Goal: Task Accomplishment & Management: Manage account settings

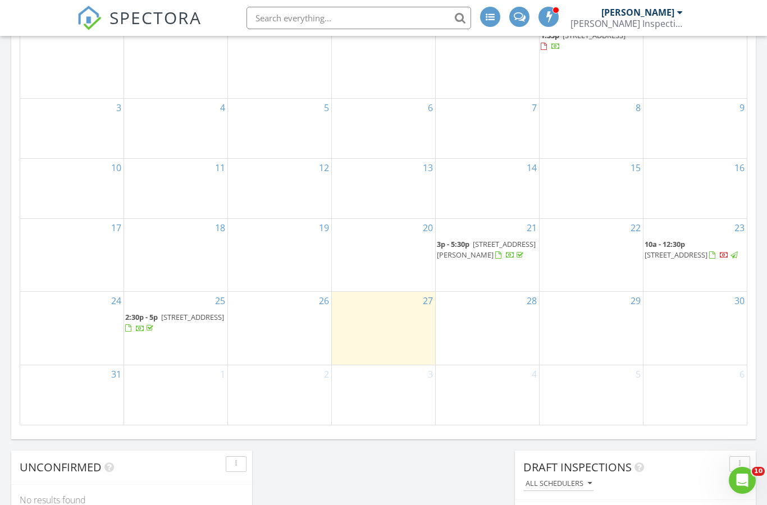
scroll to position [669, 0]
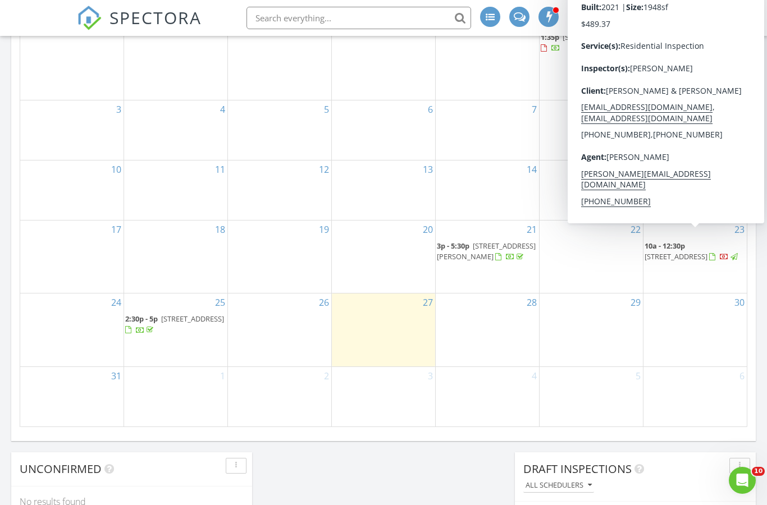
click at [676, 252] on span "32157 Prairie Crossing Dr, Winchester 92596" at bounding box center [676, 257] width 63 height 10
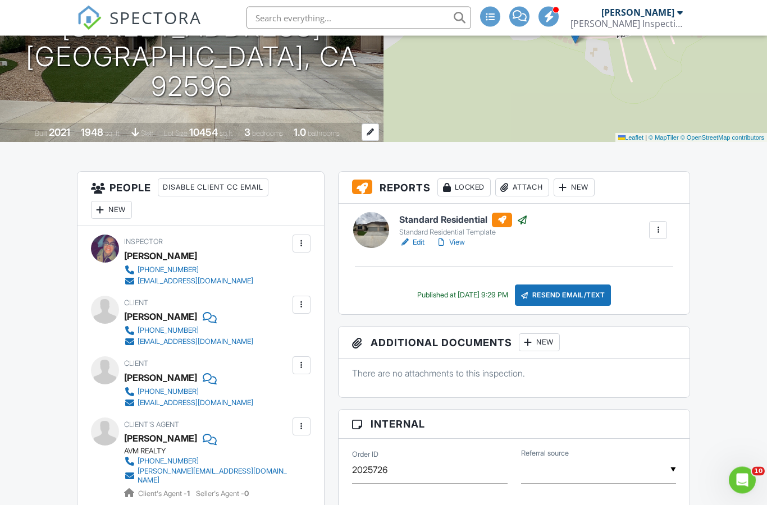
scroll to position [162, 0]
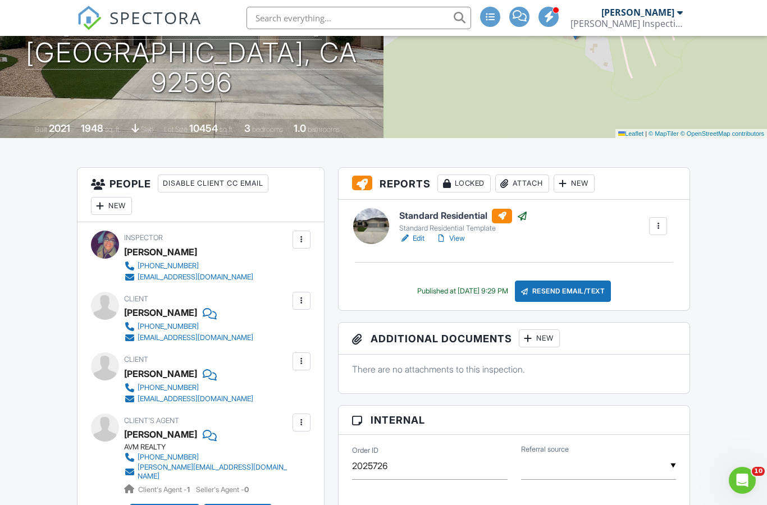
click at [465, 180] on div "Locked" at bounding box center [463, 184] width 53 height 18
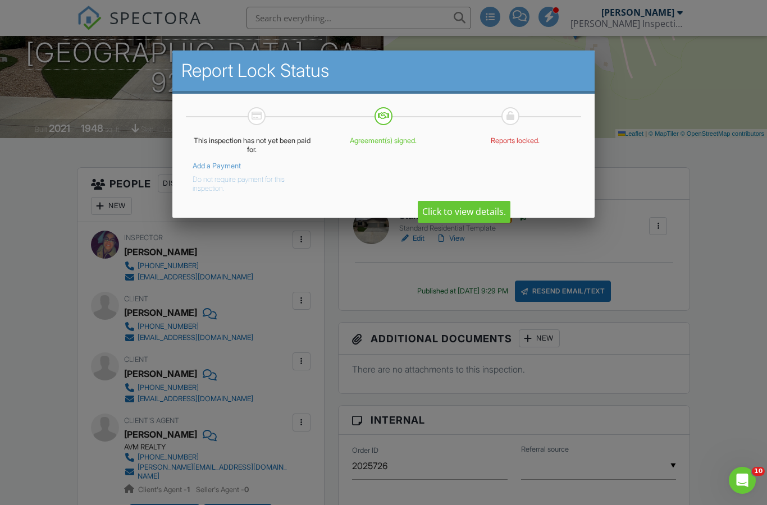
click at [213, 189] on button "Do not require payment for this inspection." at bounding box center [243, 182] width 101 height 22
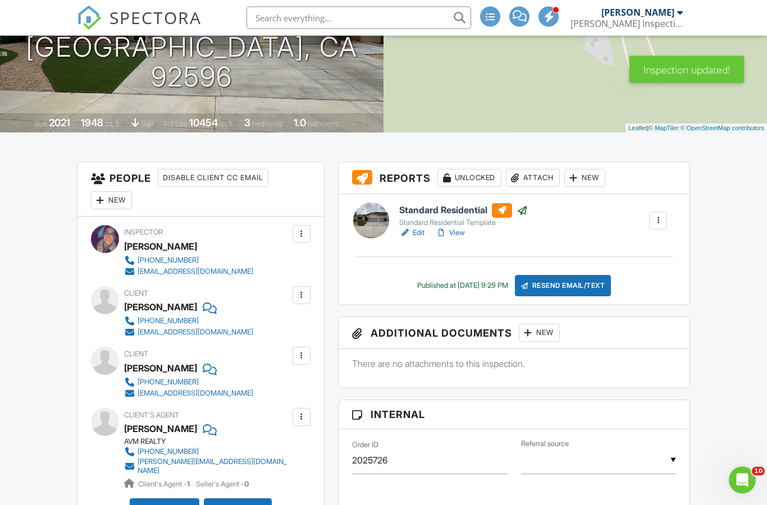
scroll to position [168, 0]
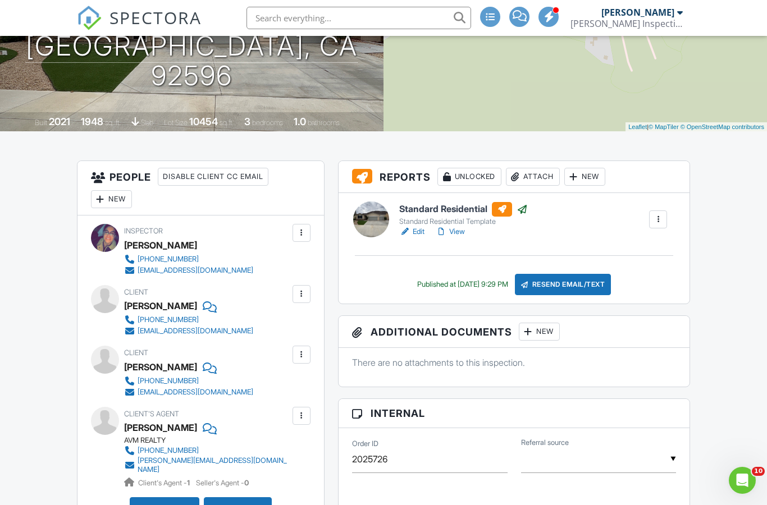
click at [307, 413] on div at bounding box center [301, 415] width 11 height 11
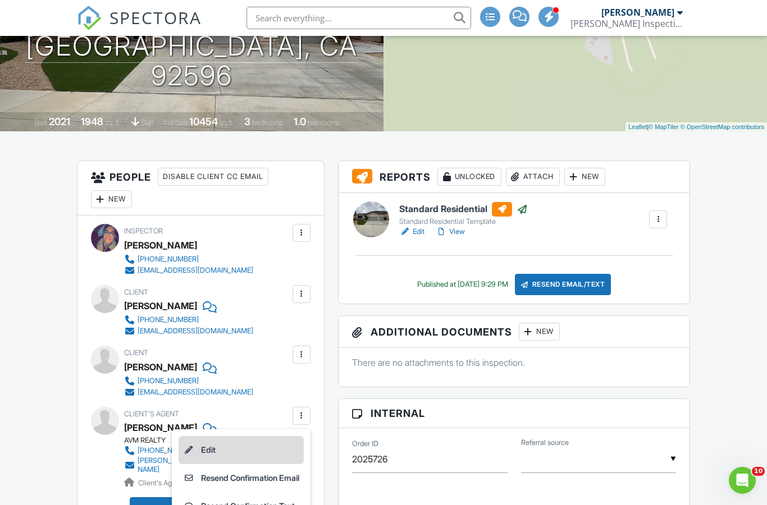
click at [269, 448] on li "Edit" at bounding box center [241, 450] width 125 height 28
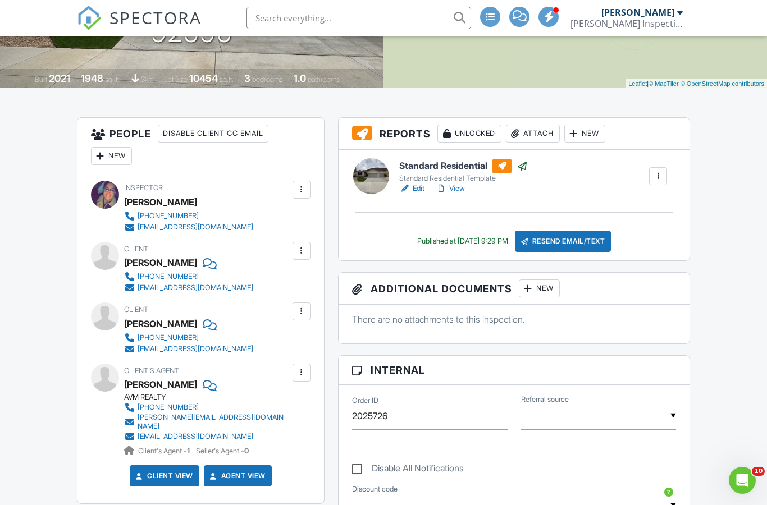
click at [606, 244] on div "Resend Email/Text" at bounding box center [563, 241] width 97 height 21
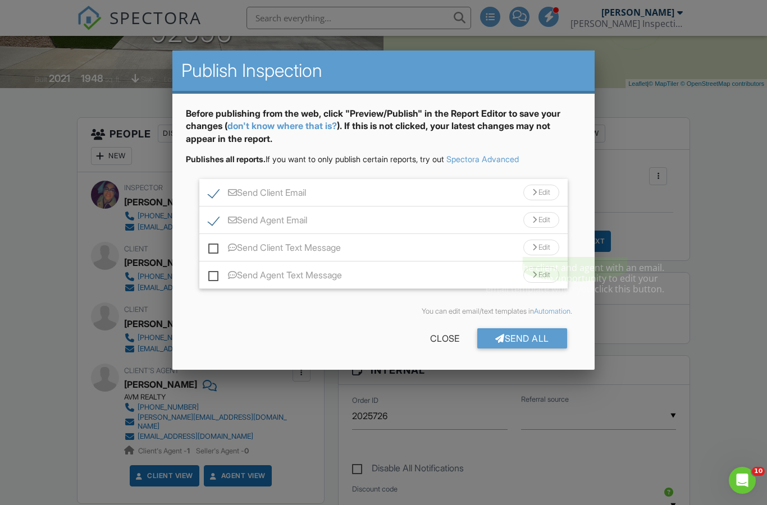
click at [221, 274] on label "Send Agent Text Message" at bounding box center [275, 277] width 134 height 14
click at [216, 273] on input "Send Agent Text Message" at bounding box center [211, 269] width 7 height 7
checkbox input "true"
click at [217, 257] on label "Send Client Text Message" at bounding box center [274, 250] width 133 height 14
click at [216, 246] on input "Send Client Text Message" at bounding box center [211, 242] width 7 height 7
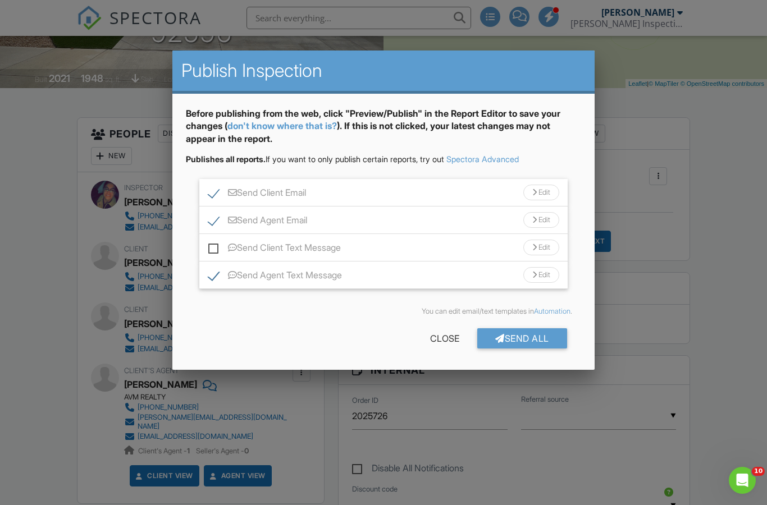
checkbox input "true"
click at [545, 343] on div "Send All" at bounding box center [522, 338] width 90 height 20
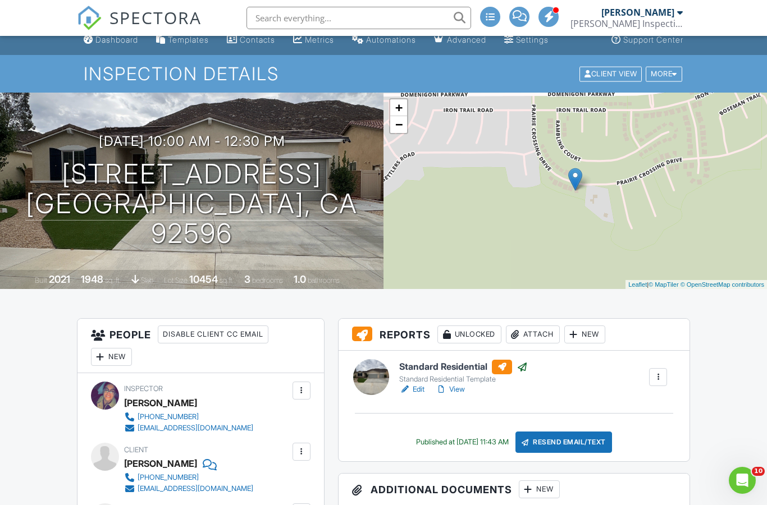
scroll to position [10, 0]
